Goal: Navigation & Orientation: Find specific page/section

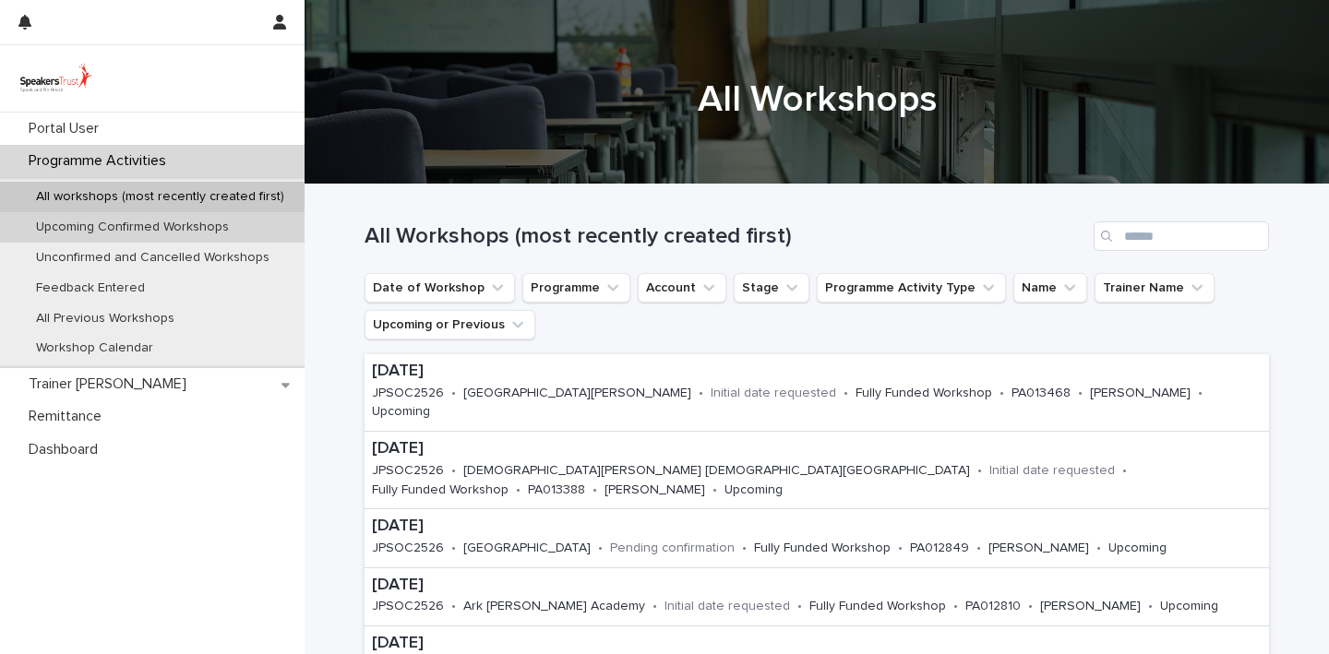
click at [152, 229] on p "Upcoming Confirmed Workshops" at bounding box center [132, 228] width 222 height 16
click at [177, 230] on p "Upcoming Confirmed Workshops" at bounding box center [132, 228] width 222 height 16
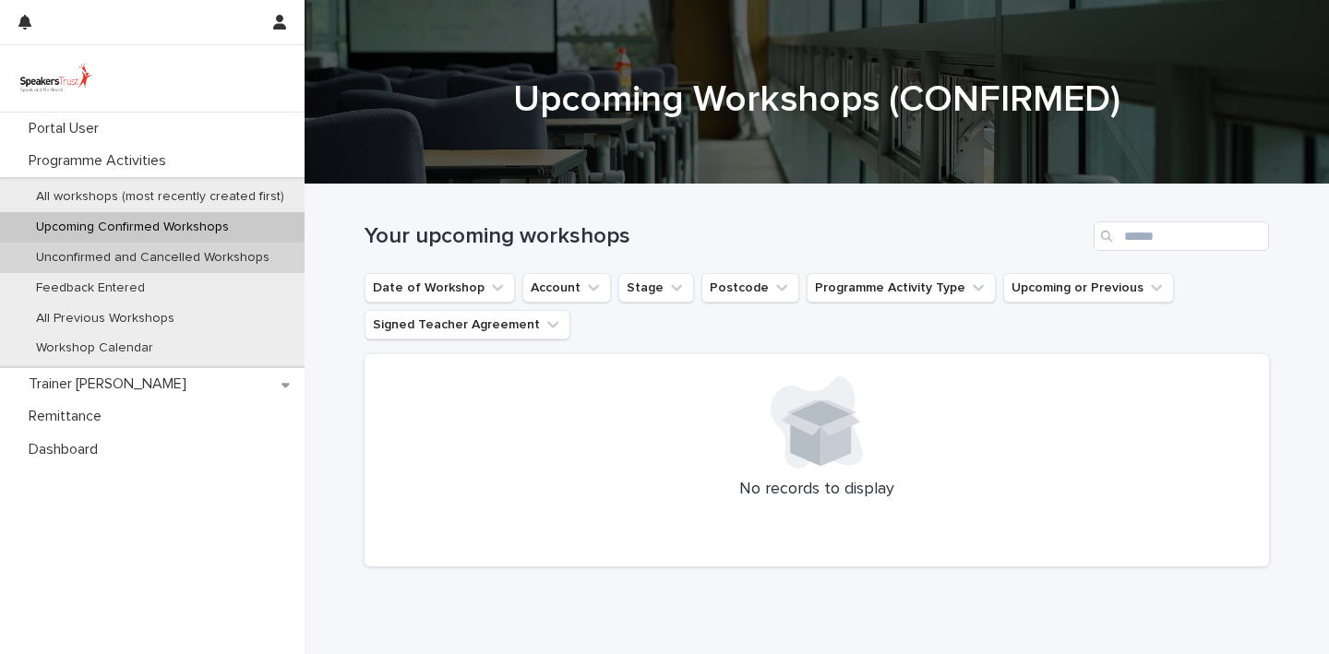
click at [170, 258] on p "Unconfirmed and Cancelled Workshops" at bounding box center [152, 258] width 263 height 16
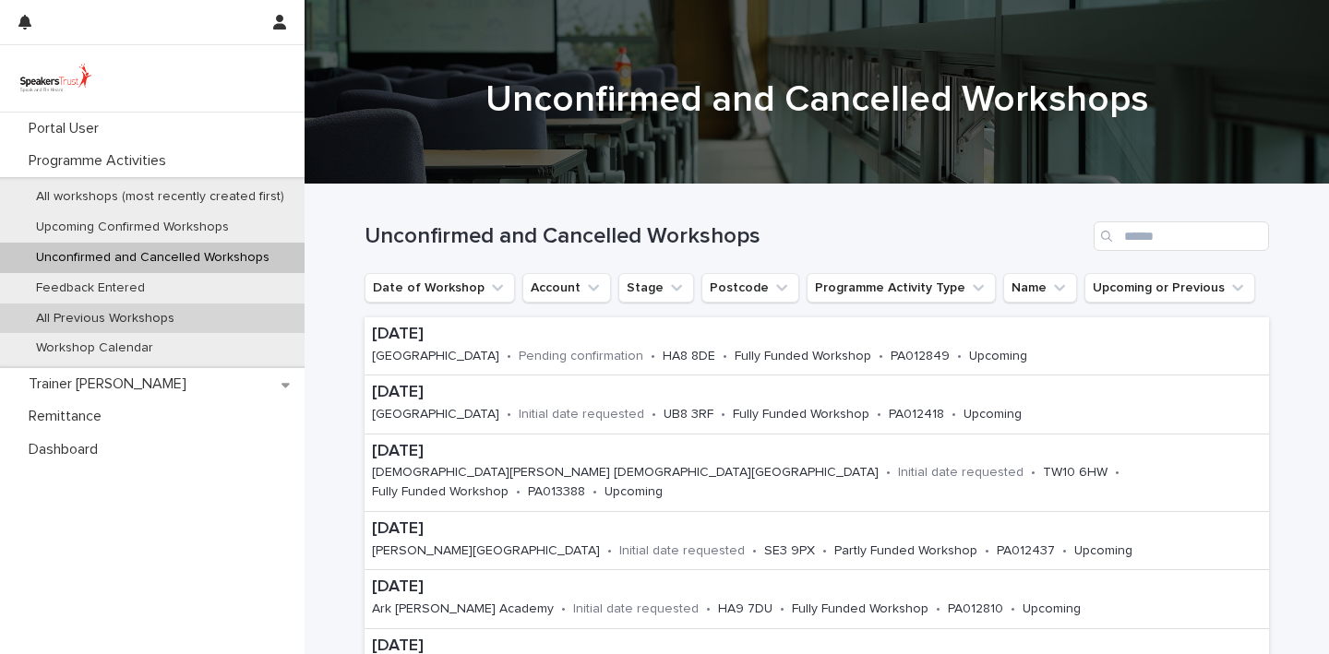
click at [147, 313] on p "All Previous Workshops" at bounding box center [105, 319] width 168 height 16
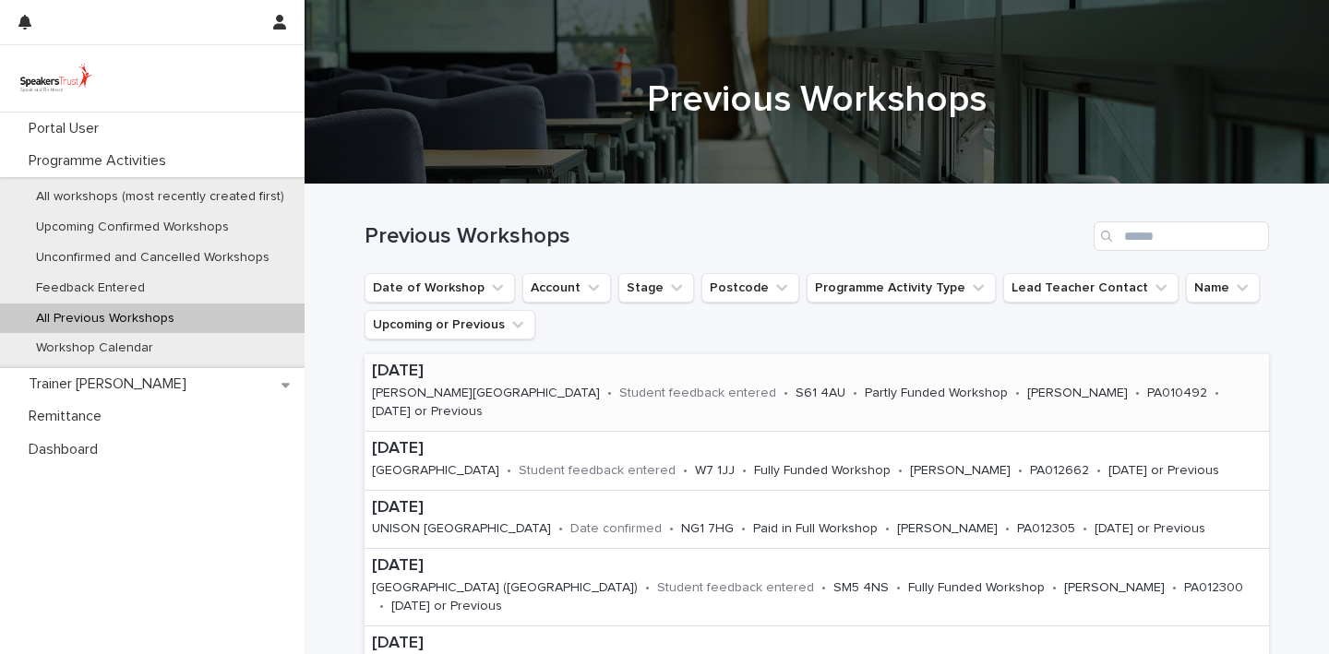
click at [524, 377] on p "[DATE]" at bounding box center [816, 372] width 889 height 20
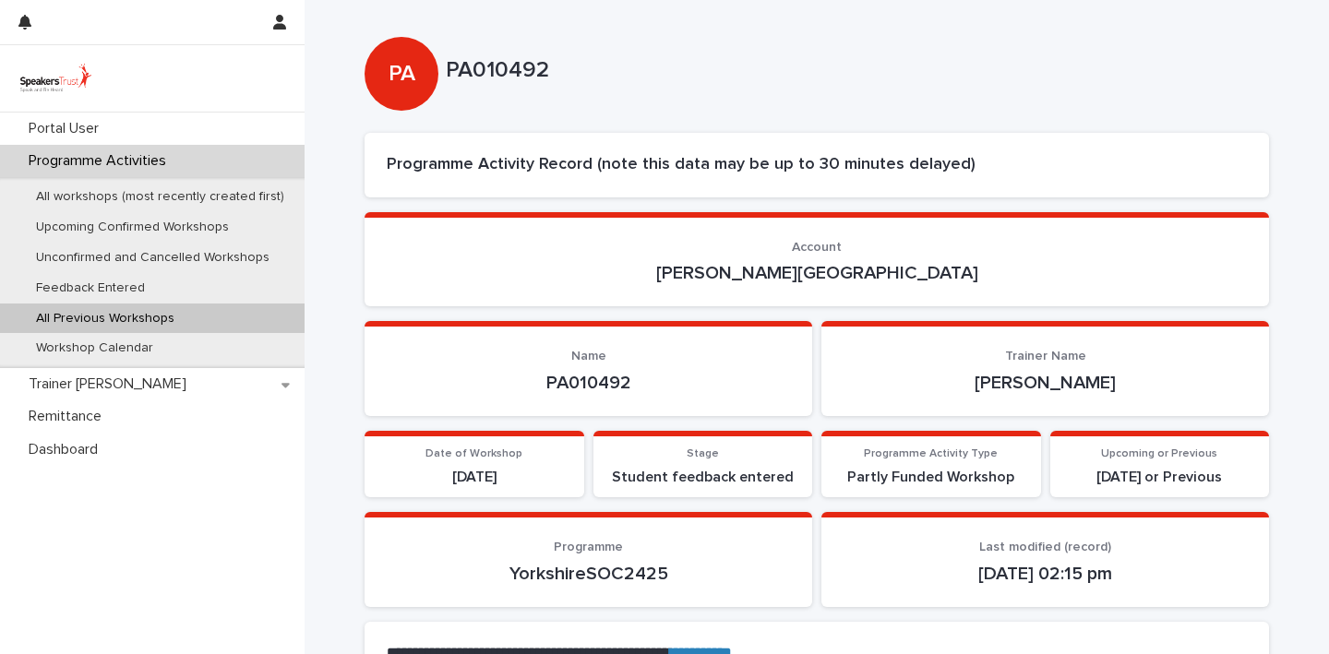
click at [177, 313] on p "All Previous Workshops" at bounding box center [105, 319] width 168 height 16
